Goal: Task Accomplishment & Management: Manage account settings

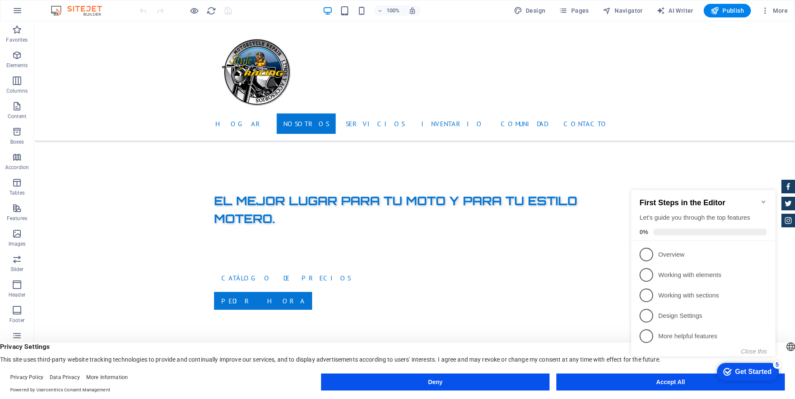
scroll to position [340, 0]
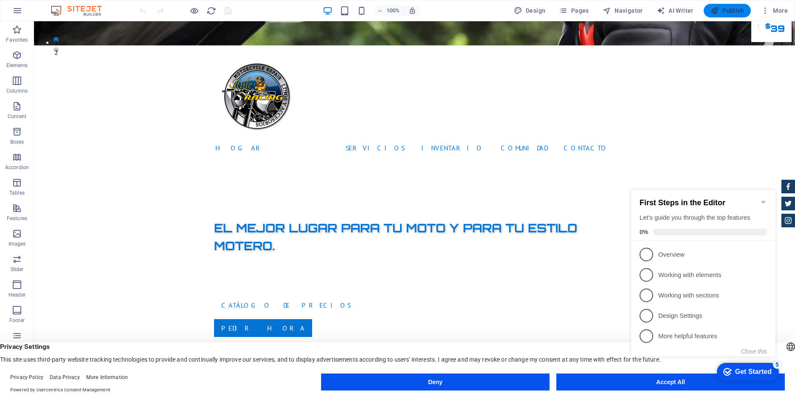
click at [726, 9] on span "Publish" at bounding box center [728, 10] width 34 height 8
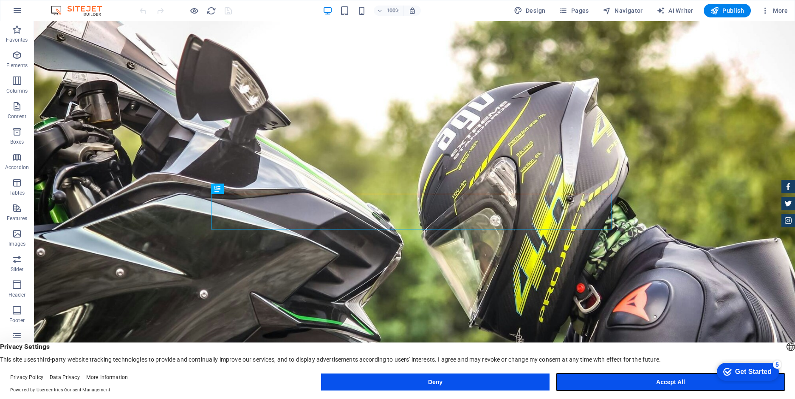
click at [651, 380] on button "Accept All" at bounding box center [670, 381] width 229 height 17
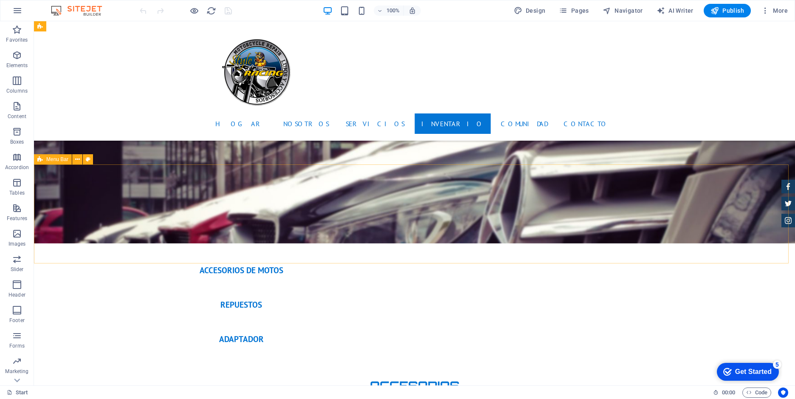
scroll to position [2487, 0]
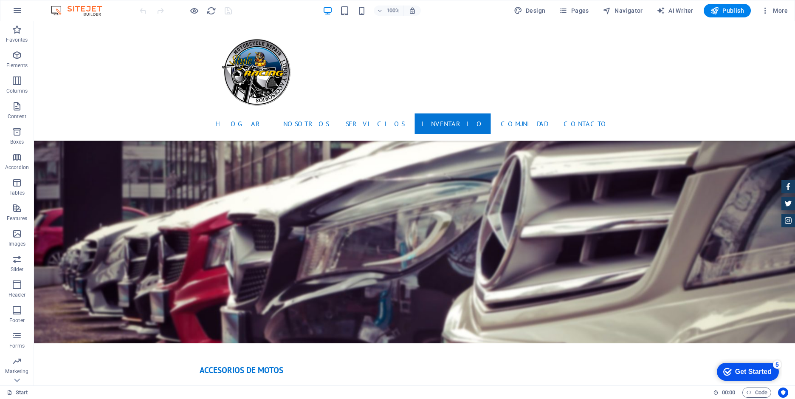
click at [229, 11] on div at bounding box center [185, 11] width 95 height 14
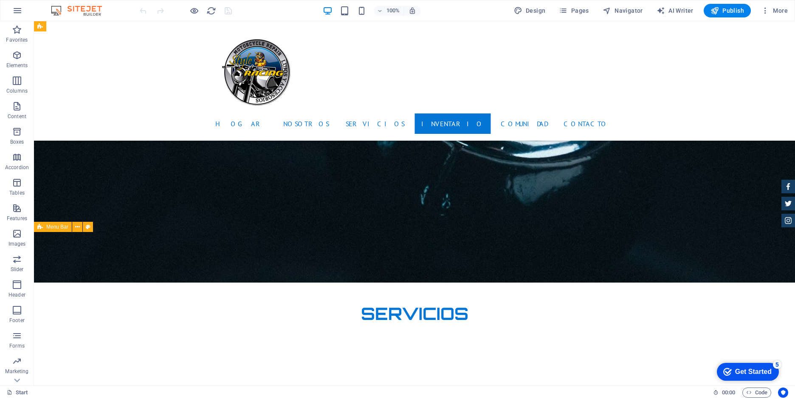
scroll to position [1425, 0]
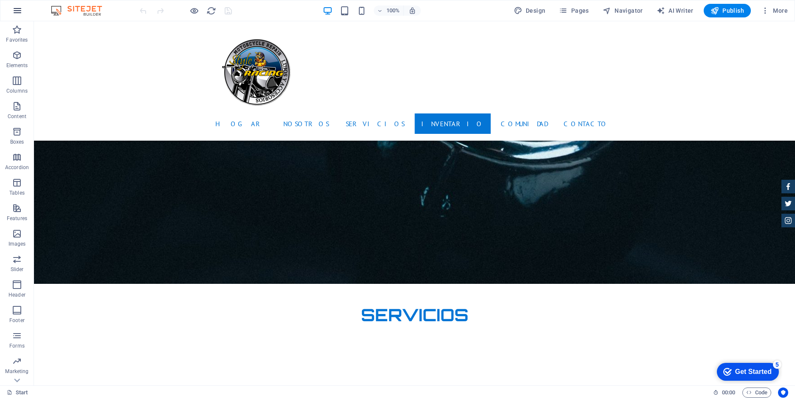
click at [18, 9] on icon "button" at bounding box center [17, 11] width 10 height 10
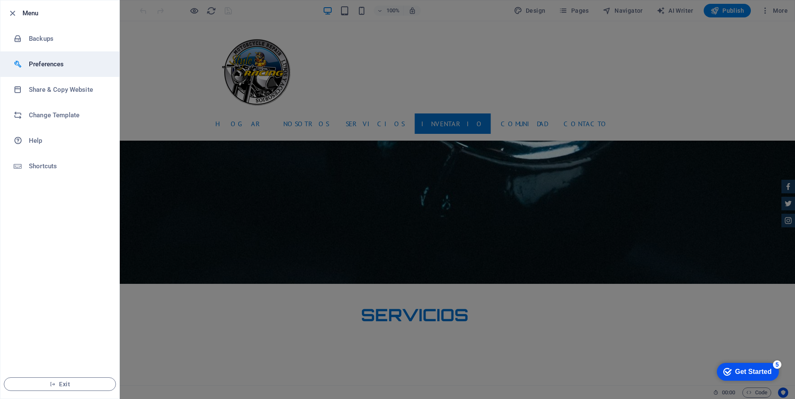
click at [38, 59] on h6 "Preferences" at bounding box center [68, 64] width 79 height 10
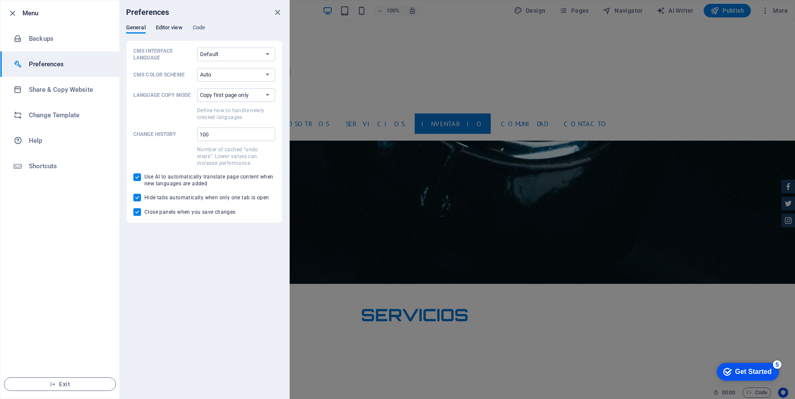
click at [173, 27] on span "Editor view" at bounding box center [169, 29] width 27 height 12
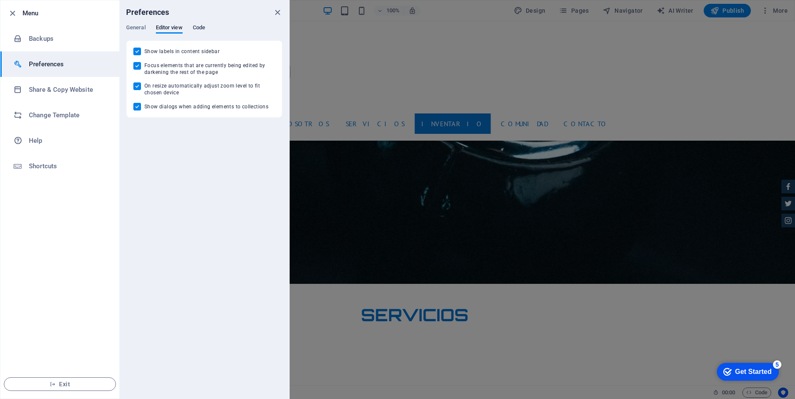
click at [204, 24] on span "Code" at bounding box center [199, 29] width 12 height 12
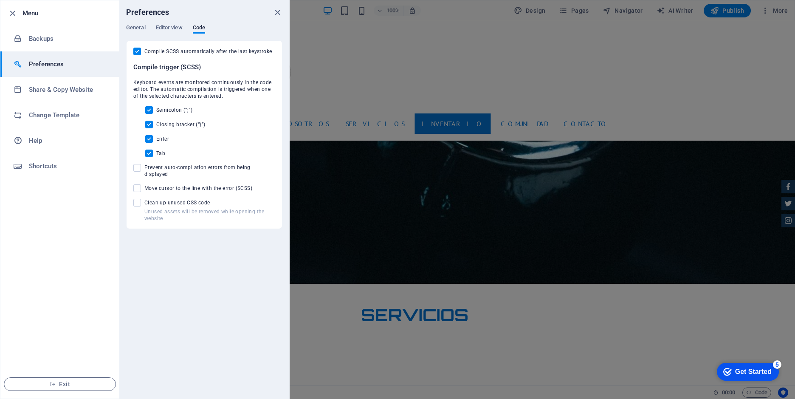
click at [36, 62] on h6 "Preferences" at bounding box center [68, 64] width 79 height 10
click at [42, 36] on h6 "Backups" at bounding box center [68, 39] width 79 height 10
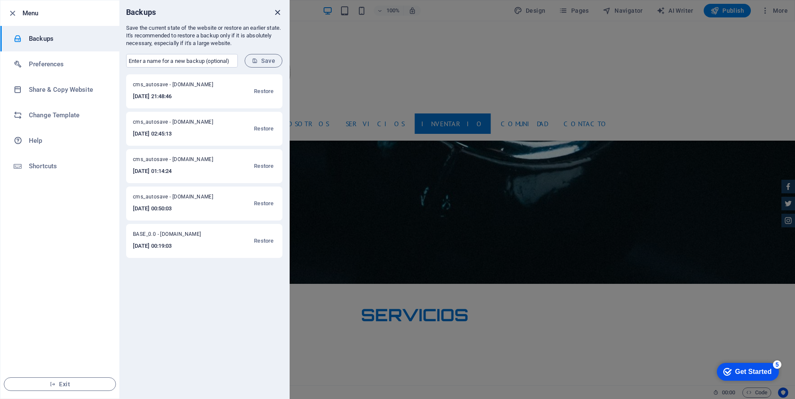
click at [277, 13] on icon "close" at bounding box center [278, 13] width 10 height 10
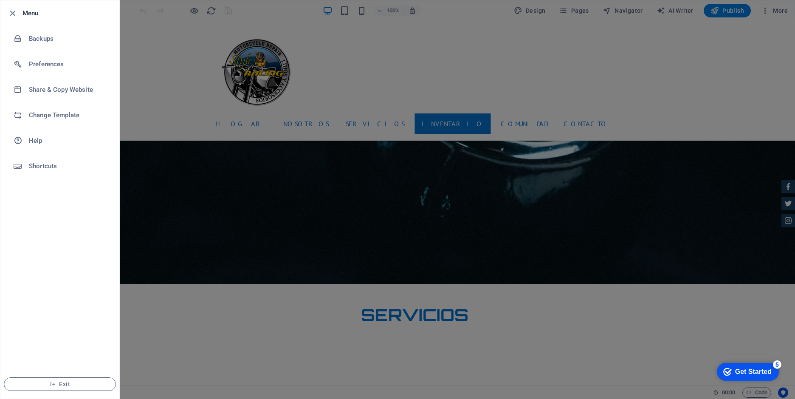
click at [686, 89] on div at bounding box center [397, 199] width 795 height 399
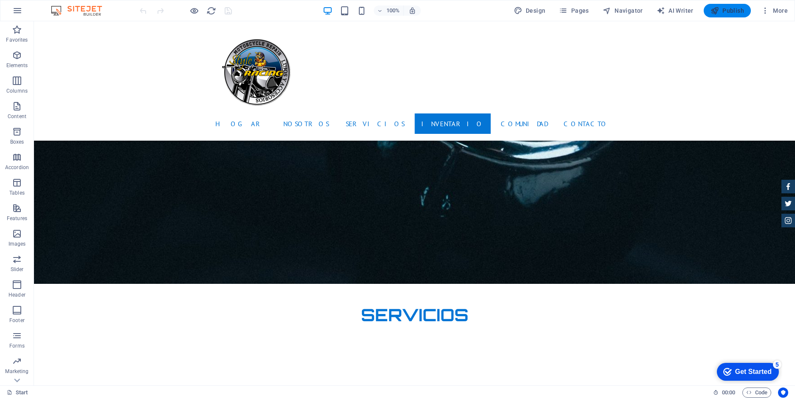
click at [733, 9] on span "Publish" at bounding box center [728, 10] width 34 height 8
